Goal: Task Accomplishment & Management: Manage account settings

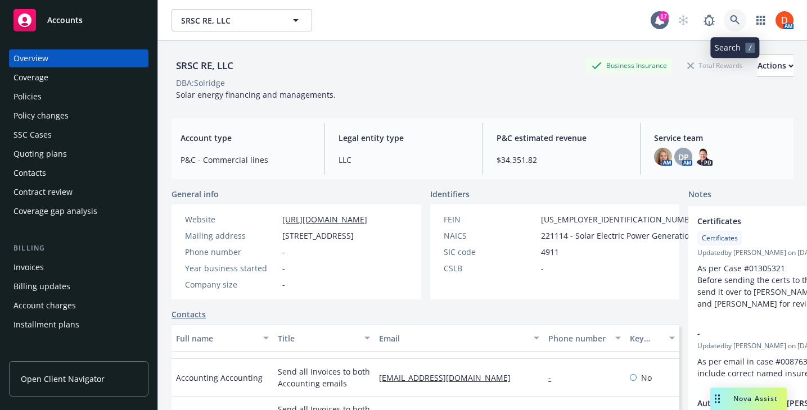
click at [734, 19] on icon at bounding box center [735, 20] width 10 height 10
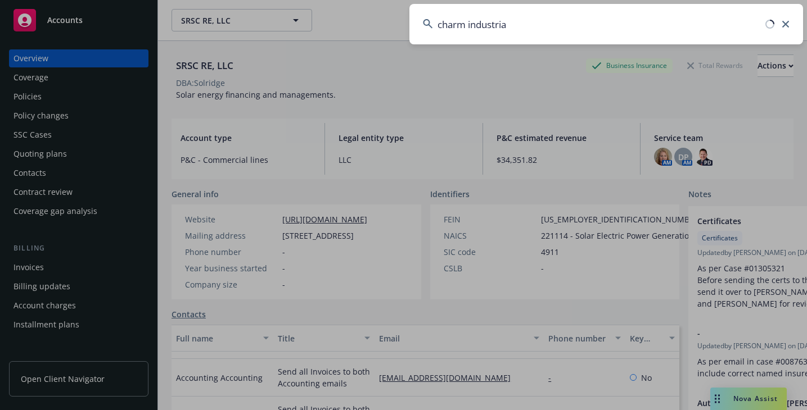
type input "charm industrial"
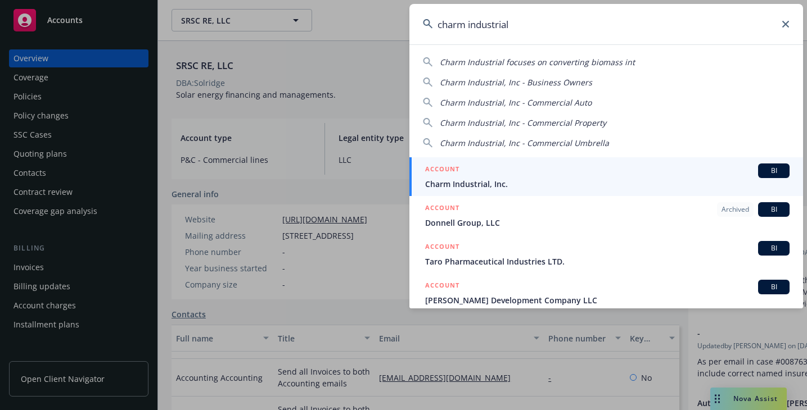
click at [567, 171] on div "ACCOUNT BI" at bounding box center [607, 171] width 364 height 15
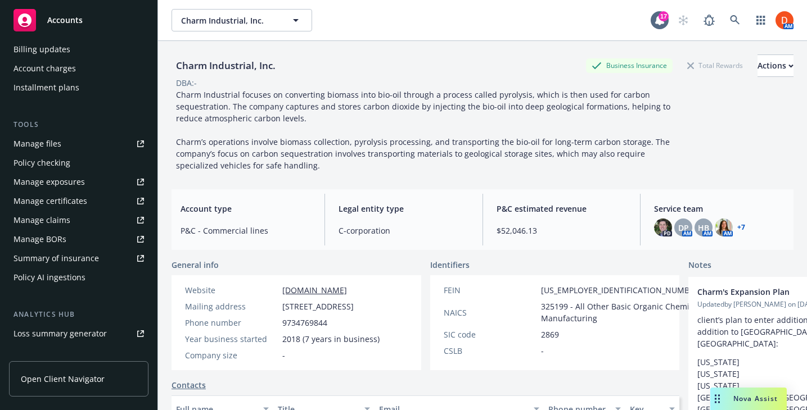
scroll to position [233, 0]
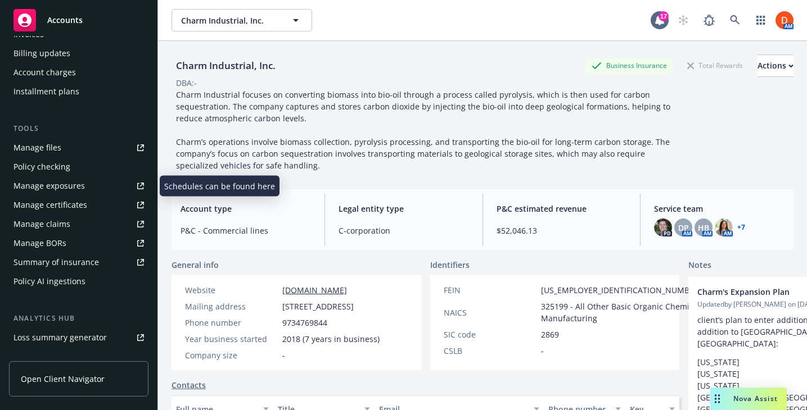
click at [74, 152] on link "Manage files" at bounding box center [78, 148] width 139 height 18
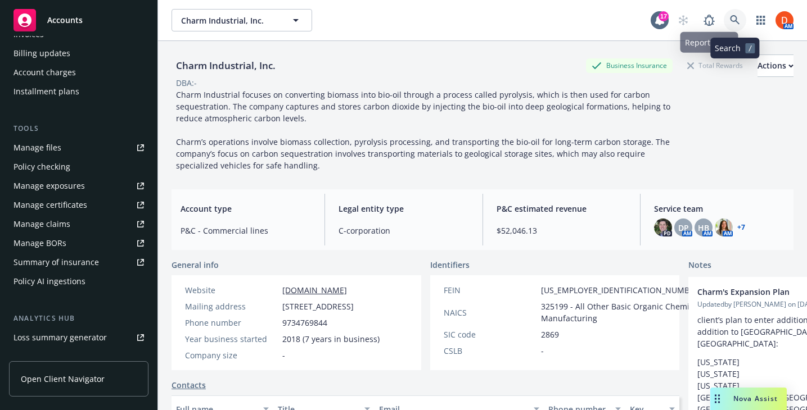
click at [729, 19] on link at bounding box center [734, 20] width 22 height 22
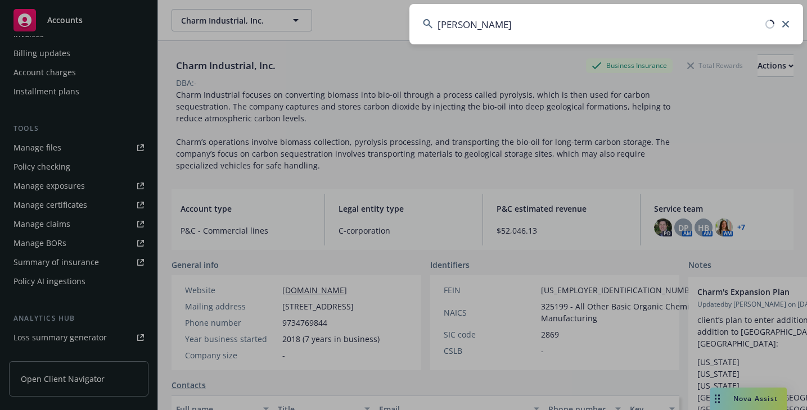
type input "cb summer"
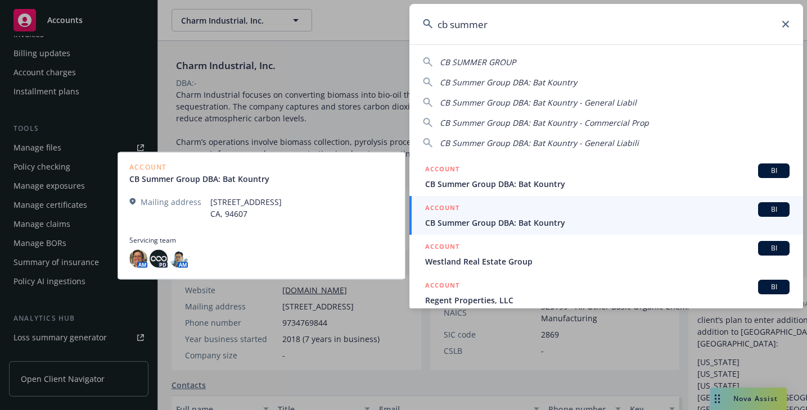
click at [621, 211] on div "ACCOUNT BI" at bounding box center [607, 209] width 364 height 15
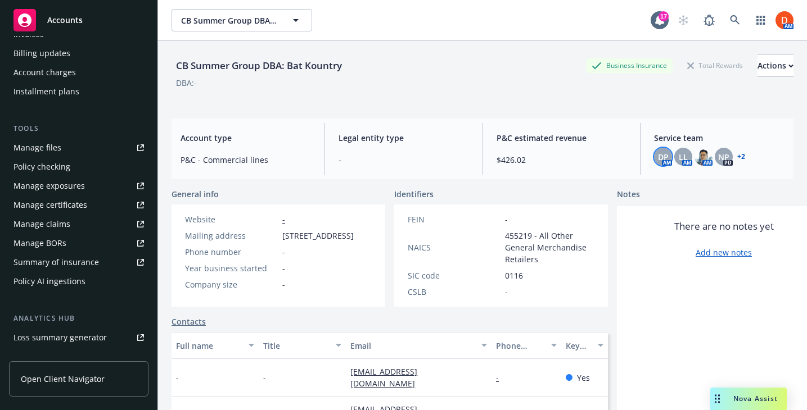
click at [657, 151] on div "DP" at bounding box center [663, 157] width 18 height 18
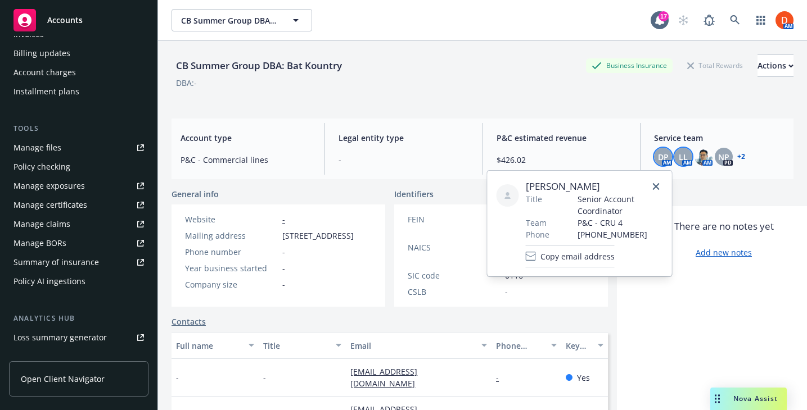
click at [678, 151] on div "LL" at bounding box center [683, 157] width 18 height 18
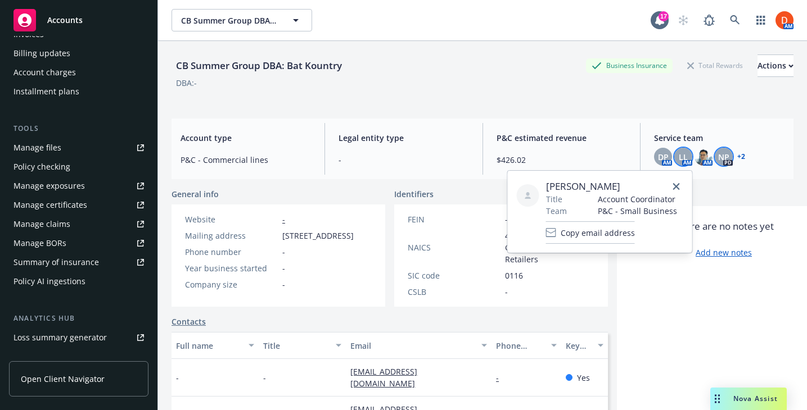
click at [726, 154] on span "NP" at bounding box center [723, 157] width 11 height 12
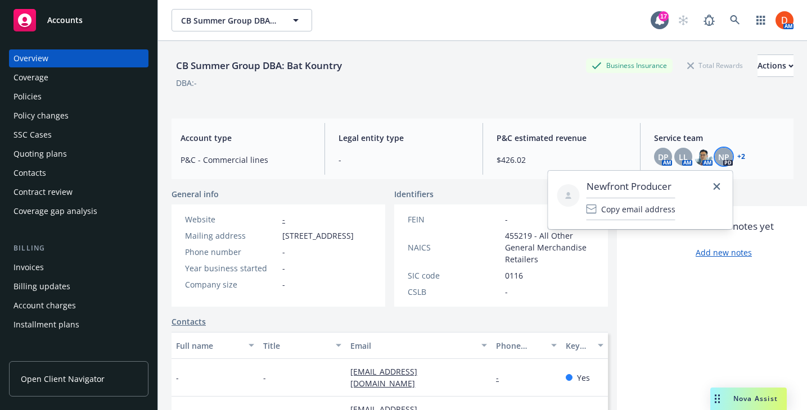
click at [60, 97] on div "Policies" at bounding box center [78, 97] width 130 height 18
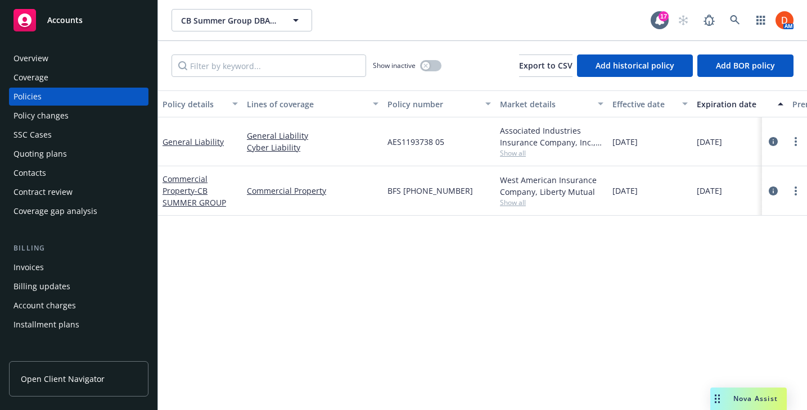
click at [60, 57] on div "Overview" at bounding box center [78, 58] width 130 height 18
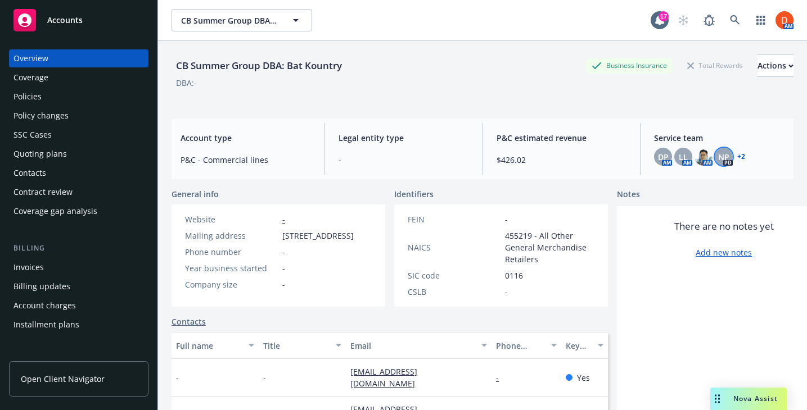
click at [729, 155] on div "NP" at bounding box center [723, 157] width 18 height 18
click at [744, 155] on link "+ 2" at bounding box center [741, 156] width 8 height 7
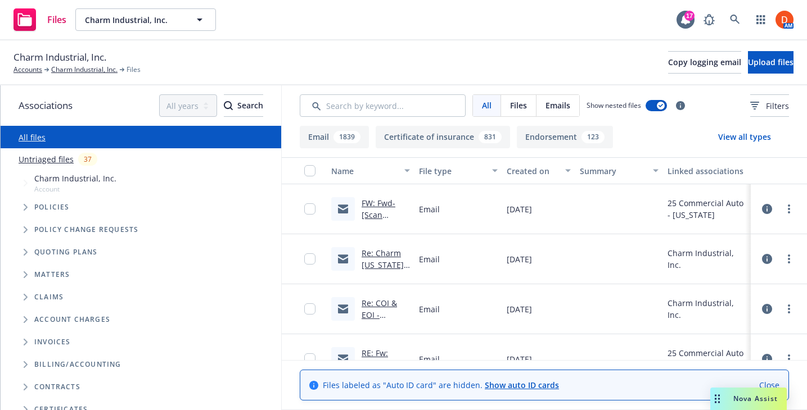
click at [66, 157] on link "Untriaged files" at bounding box center [46, 159] width 55 height 12
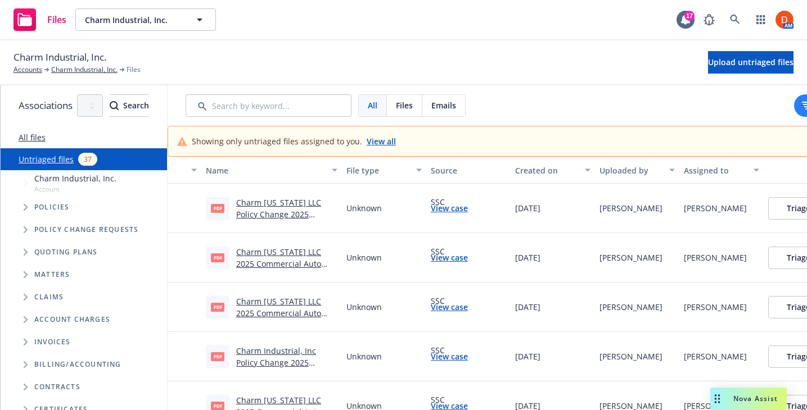
click at [468, 206] on link "View case" at bounding box center [449, 208] width 37 height 12
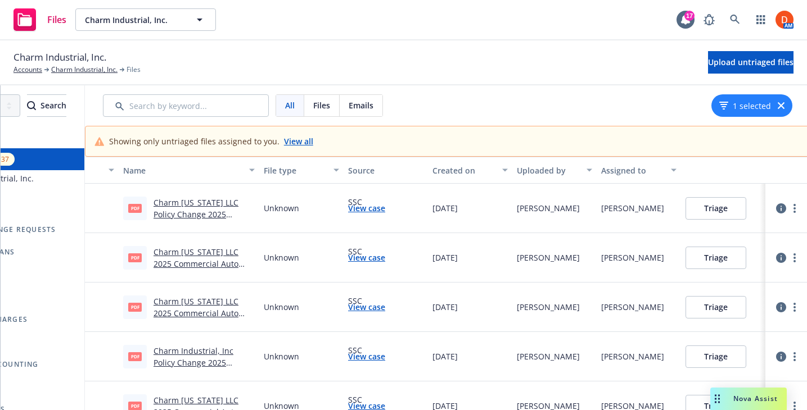
scroll to position [0, 124]
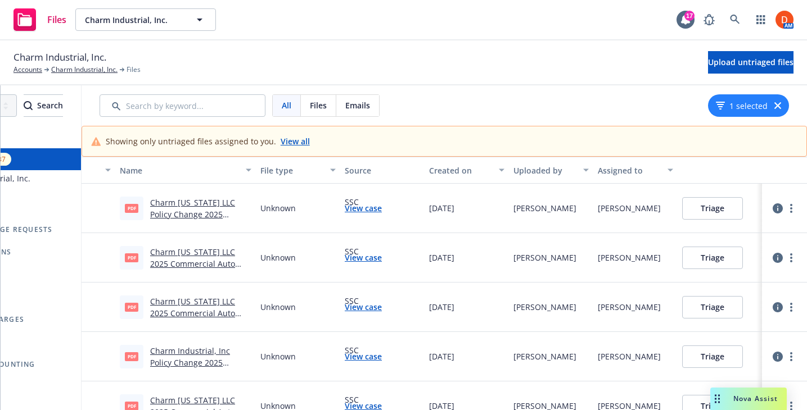
click at [737, 212] on button "Triage" at bounding box center [712, 208] width 61 height 22
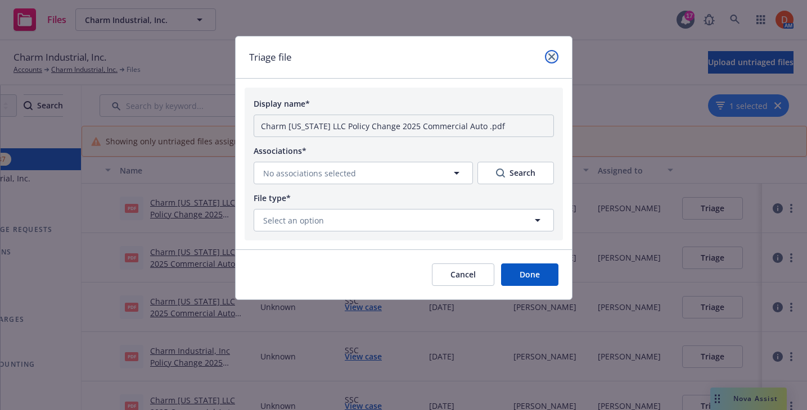
click at [553, 61] on link "close" at bounding box center [551, 56] width 13 height 13
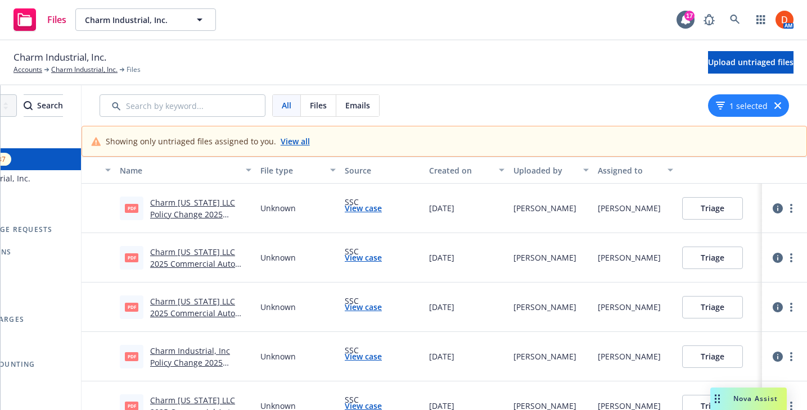
click at [184, 206] on link "Charm [US_STATE] LLC Policy Change 2025 Commercial Auto .pdf" at bounding box center [192, 214] width 85 height 34
click at [373, 207] on link "View case" at bounding box center [363, 208] width 37 height 12
click at [718, 210] on button "Triage" at bounding box center [712, 208] width 61 height 22
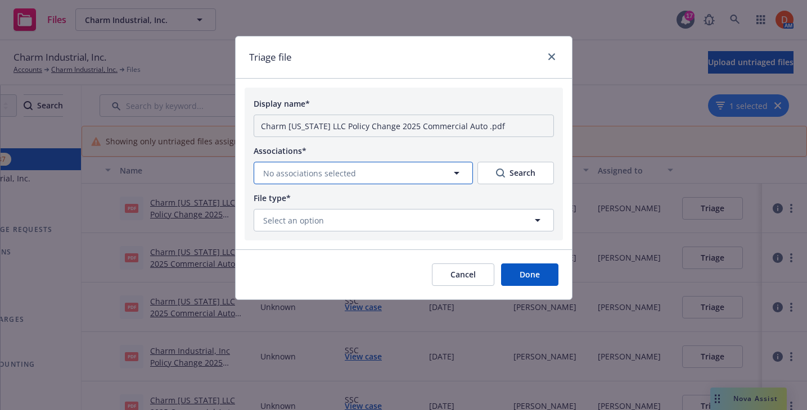
click at [432, 172] on button "No associations selected" at bounding box center [363, 173] width 219 height 22
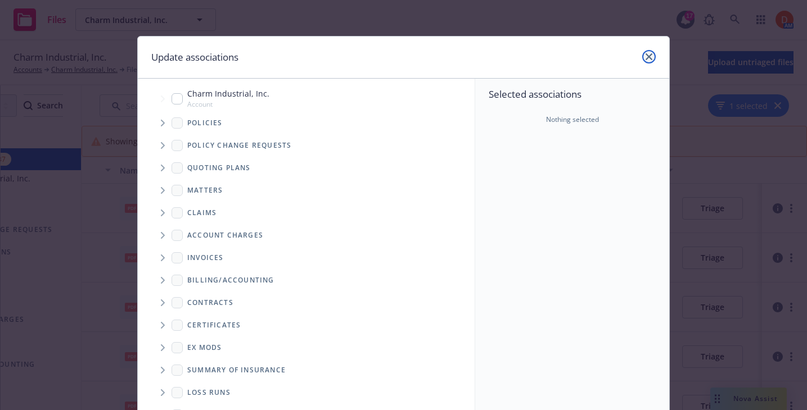
click at [654, 55] on link "close" at bounding box center [648, 56] width 13 height 13
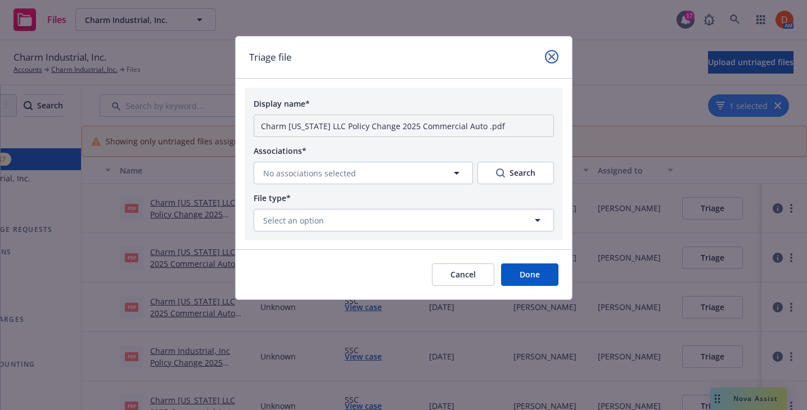
click at [549, 53] on icon "close" at bounding box center [551, 56] width 7 height 7
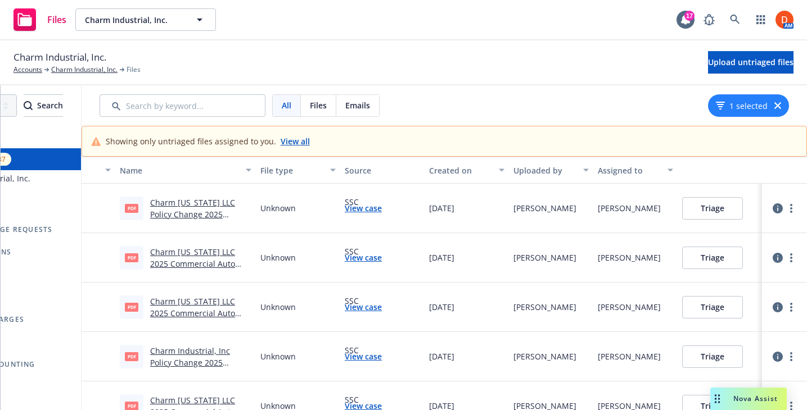
click at [712, 206] on button "Triage" at bounding box center [712, 208] width 61 height 22
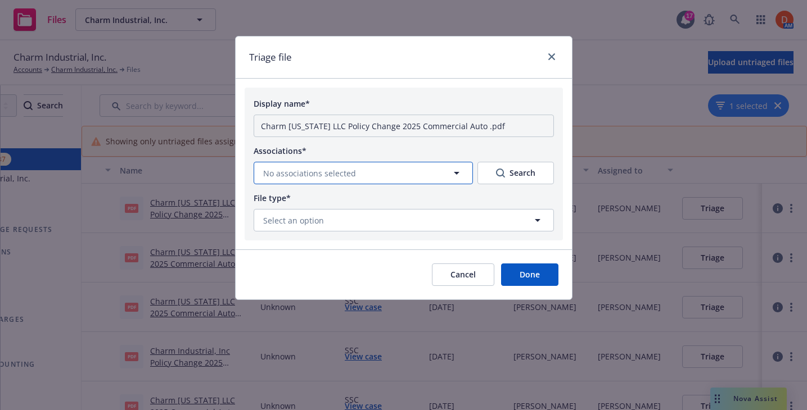
click at [406, 174] on button "No associations selected" at bounding box center [363, 173] width 219 height 22
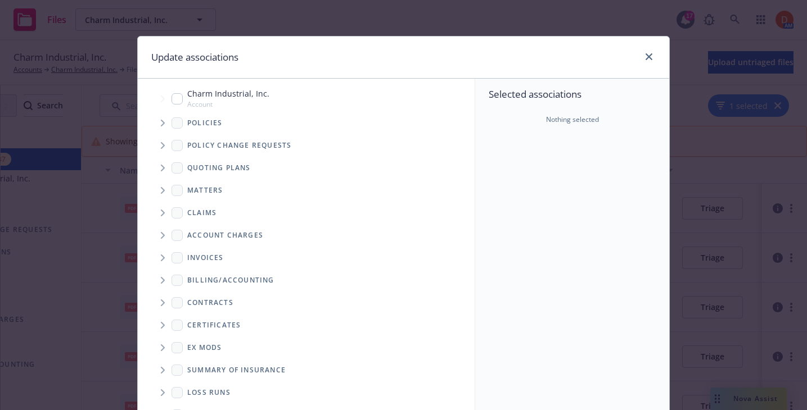
click at [182, 99] on input "Tree Example" at bounding box center [176, 98] width 11 height 11
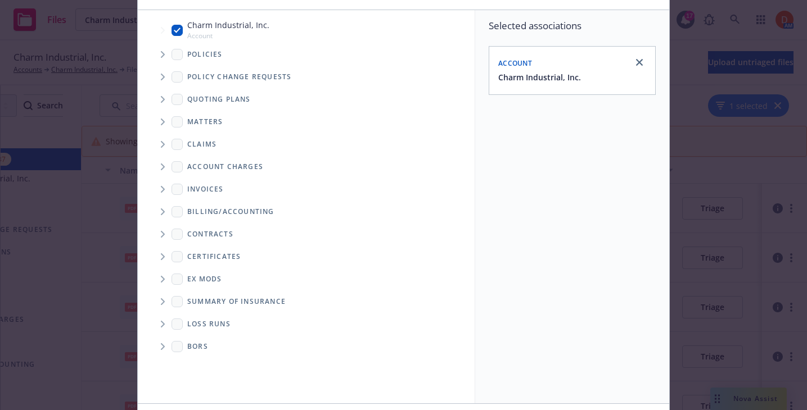
scroll to position [0, 0]
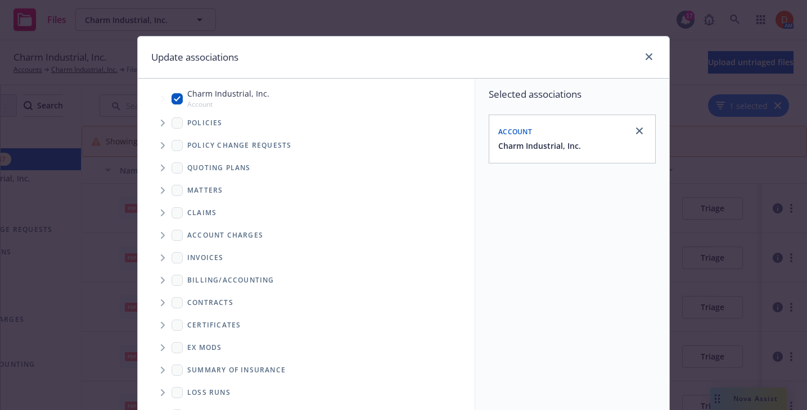
click at [179, 97] on input "Tree Example" at bounding box center [176, 98] width 11 height 11
checkbox input "false"
click at [164, 123] on icon "Tree Example" at bounding box center [163, 123] width 4 height 7
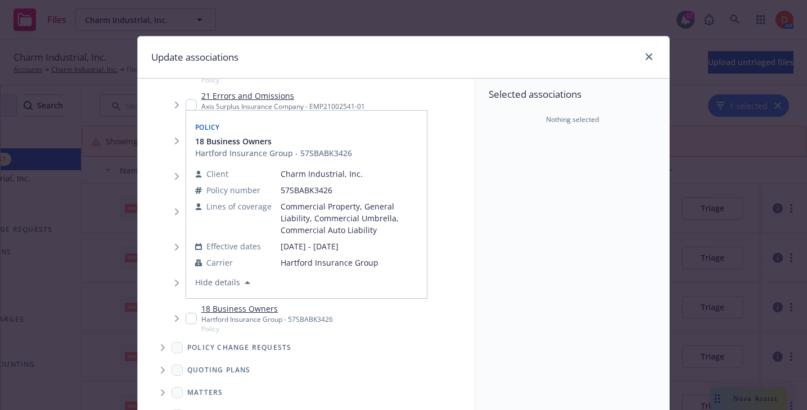
scroll to position [2106, 0]
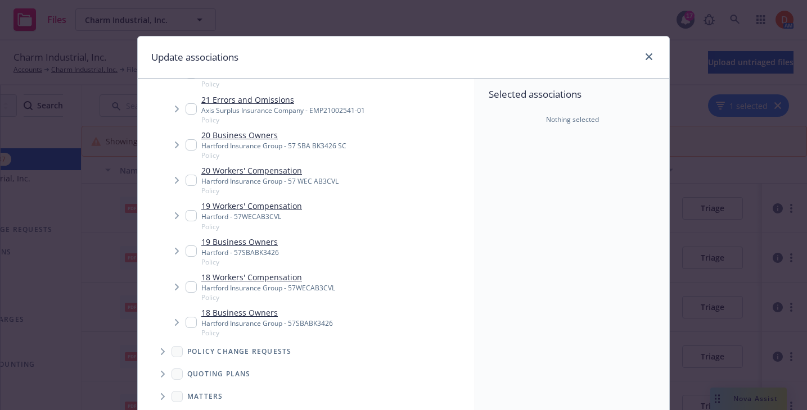
click at [164, 349] on icon "Tree Example" at bounding box center [163, 352] width 4 height 7
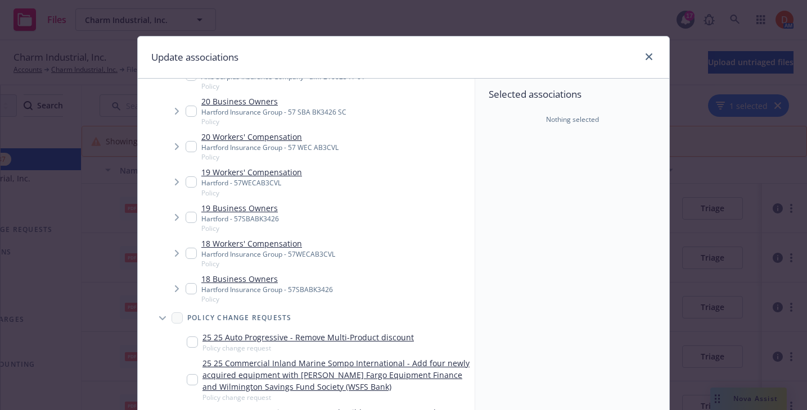
scroll to position [2140, 0]
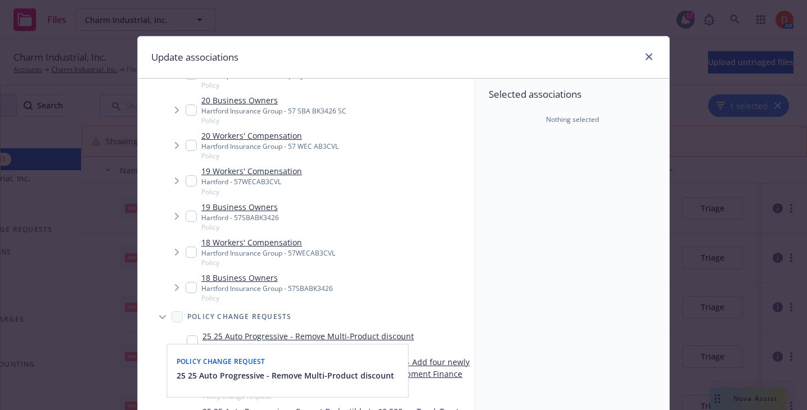
click at [189, 336] on input "Tree Example" at bounding box center [192, 341] width 11 height 11
checkbox input "true"
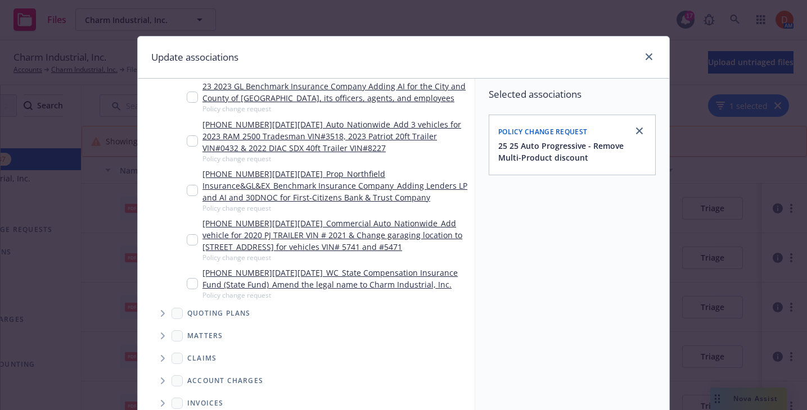
scroll to position [148, 0]
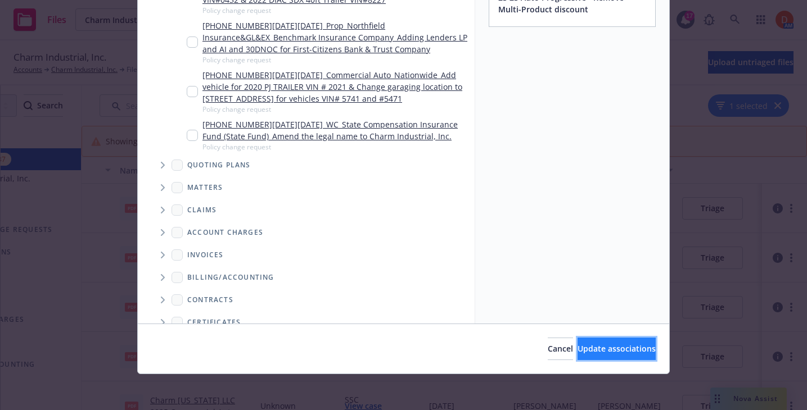
click at [590, 347] on span "Update associations" at bounding box center [616, 348] width 78 height 11
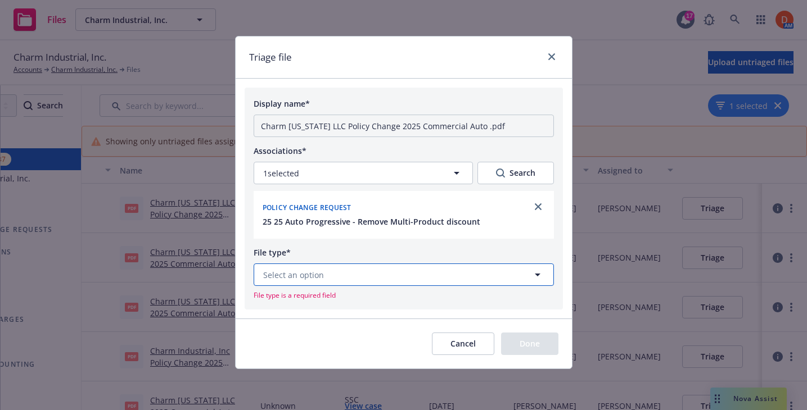
click at [491, 275] on button "Select an option" at bounding box center [404, 275] width 300 height 22
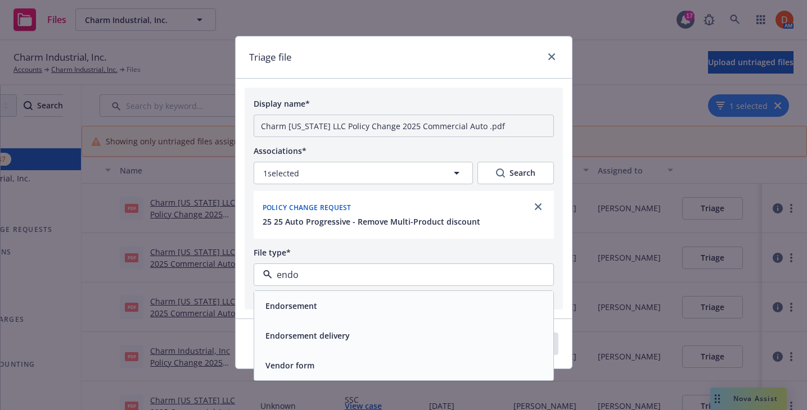
type input "endor"
click at [451, 310] on div "Endorsement" at bounding box center [404, 306] width 286 height 16
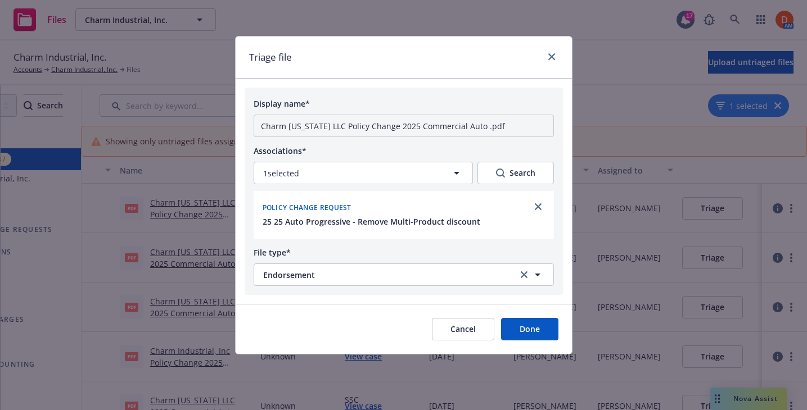
click at [537, 325] on button "Done" at bounding box center [529, 329] width 57 height 22
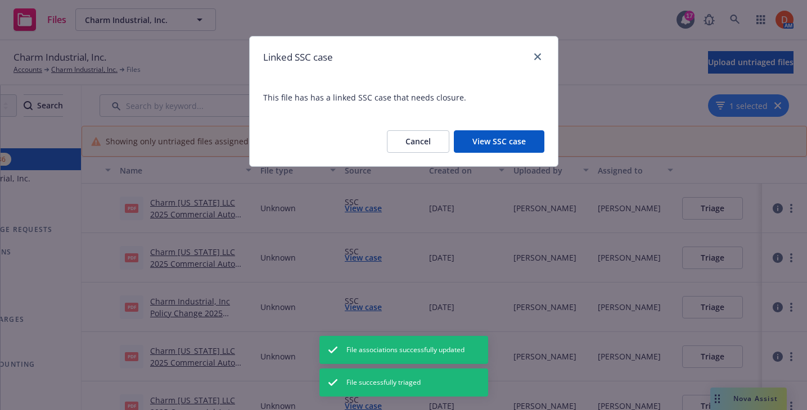
click at [477, 144] on button "View SSC case" at bounding box center [499, 141] width 90 height 22
